Goal: Check status: Check status

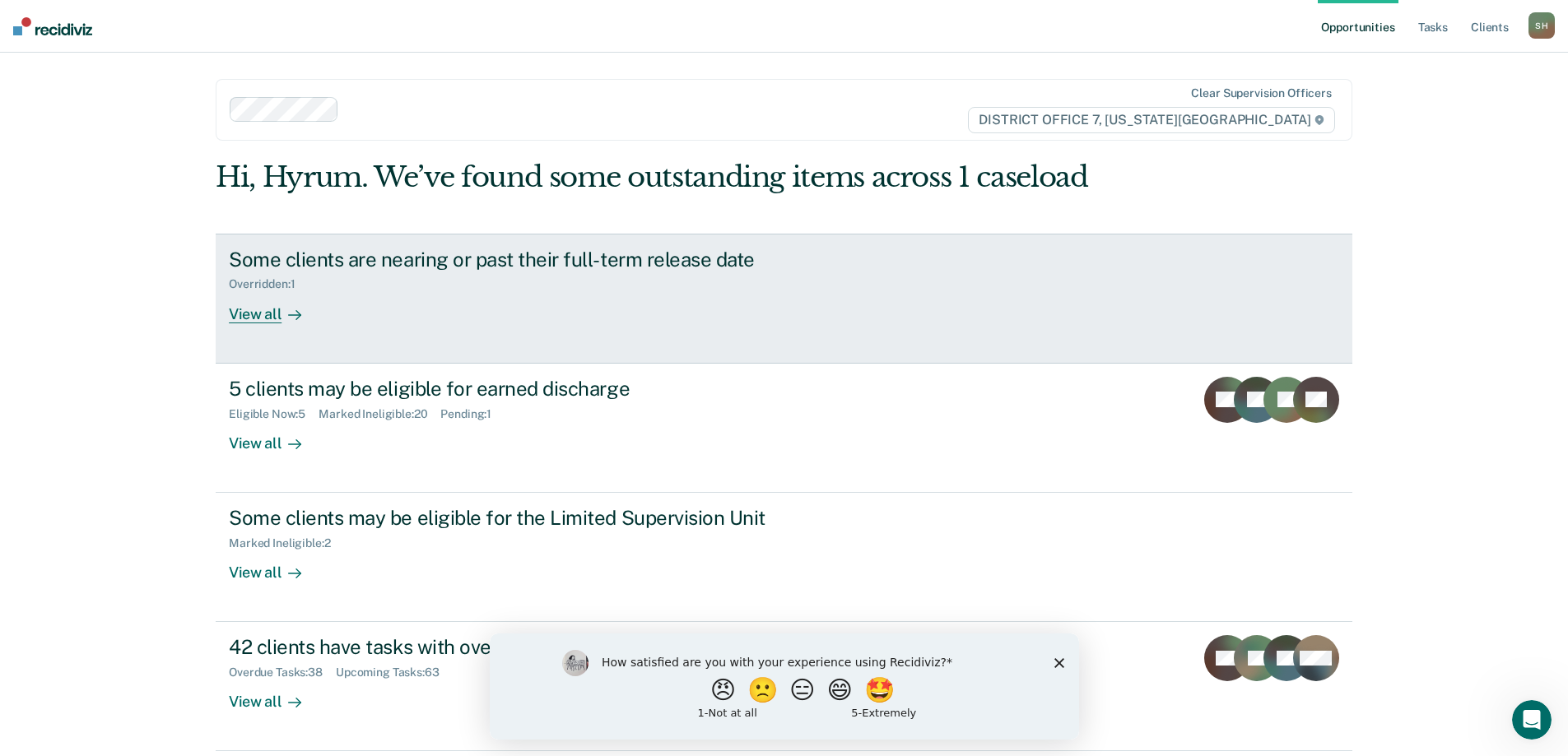
click at [431, 299] on div "Some clients are nearing or past their full-term release date Overridden : 1 Vi…" at bounding box center [537, 285] width 618 height 76
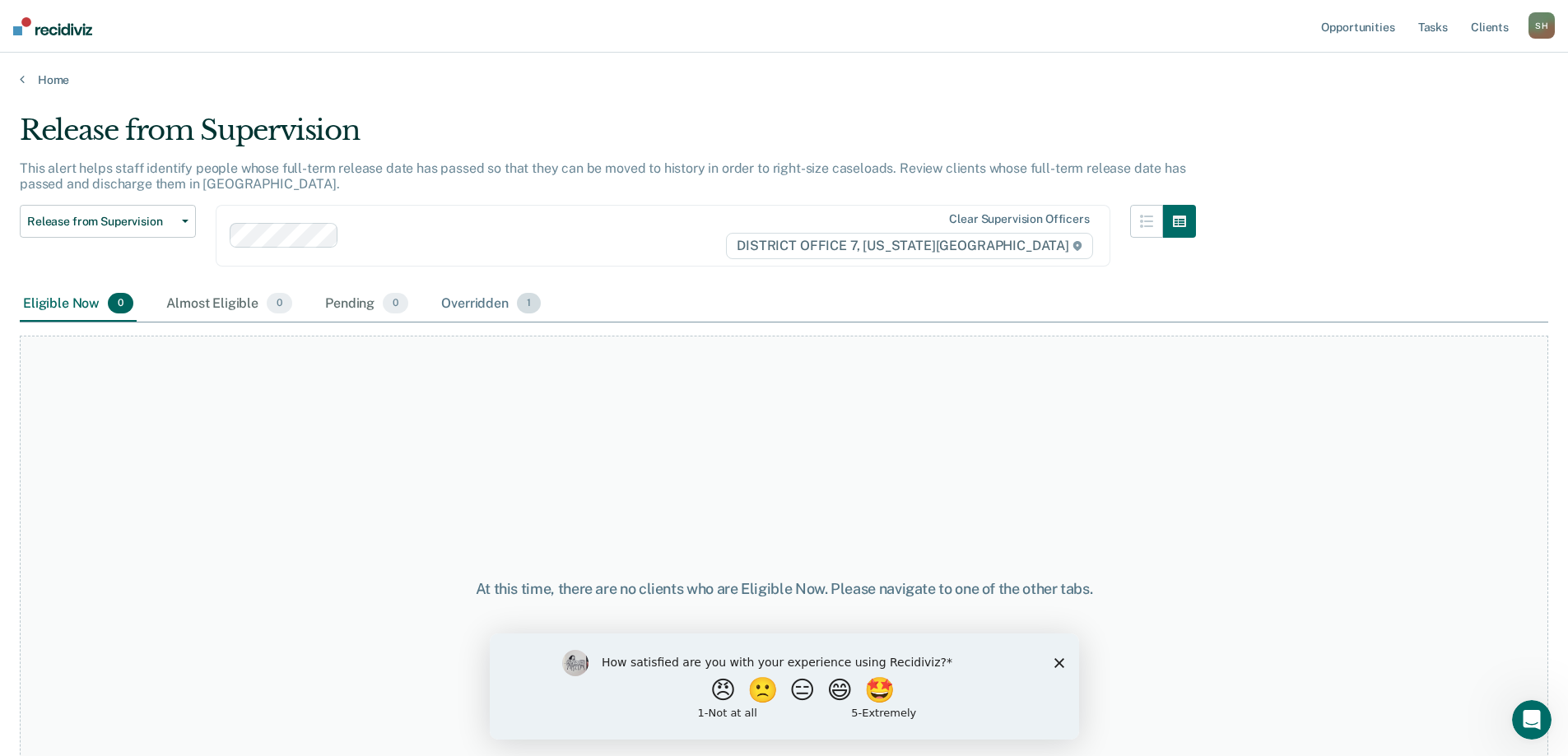
click at [454, 311] on div "Overridden 1" at bounding box center [491, 304] width 106 height 36
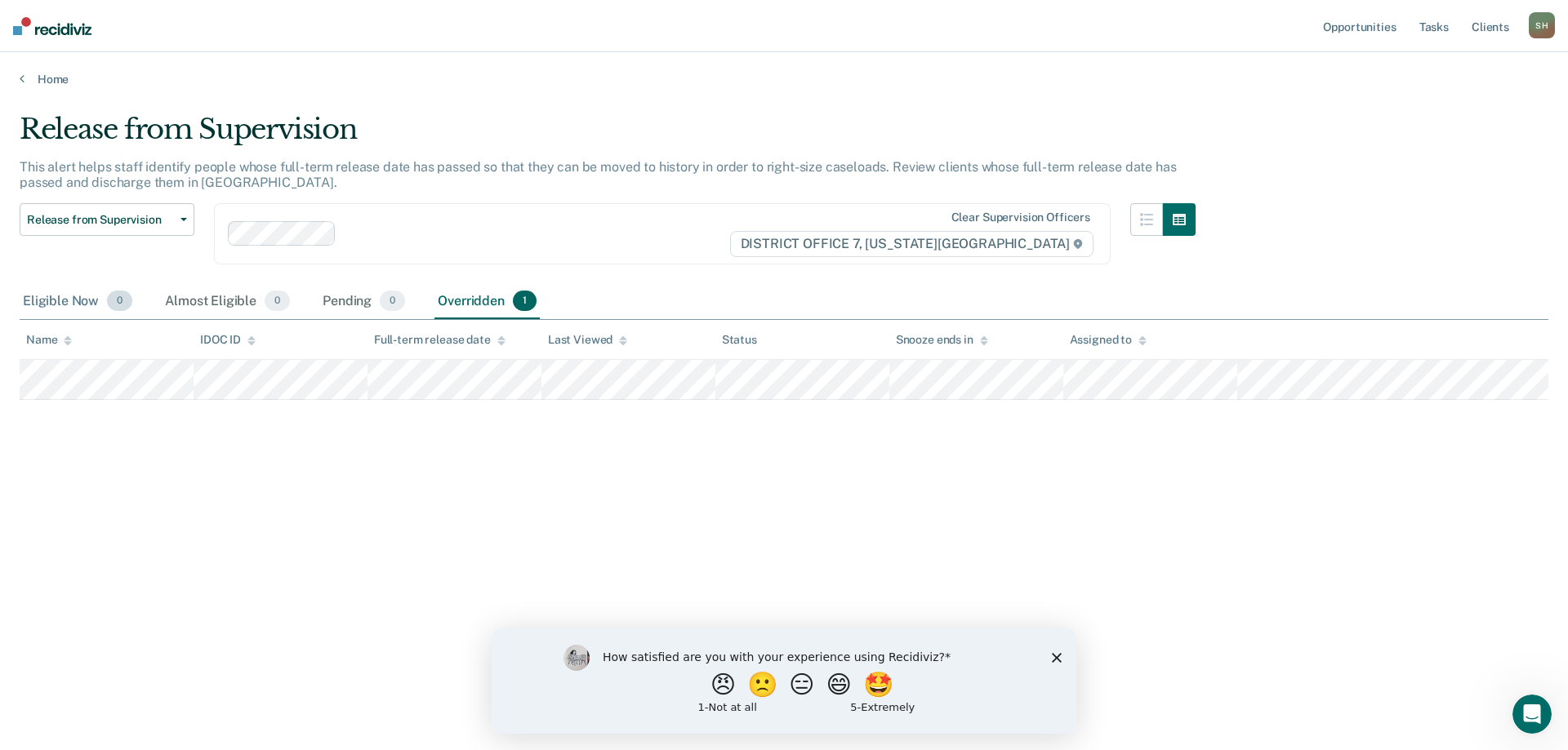
click at [70, 308] on div "Eligible Now 0" at bounding box center [78, 302] width 116 height 36
